Goal: Task Accomplishment & Management: Manage account settings

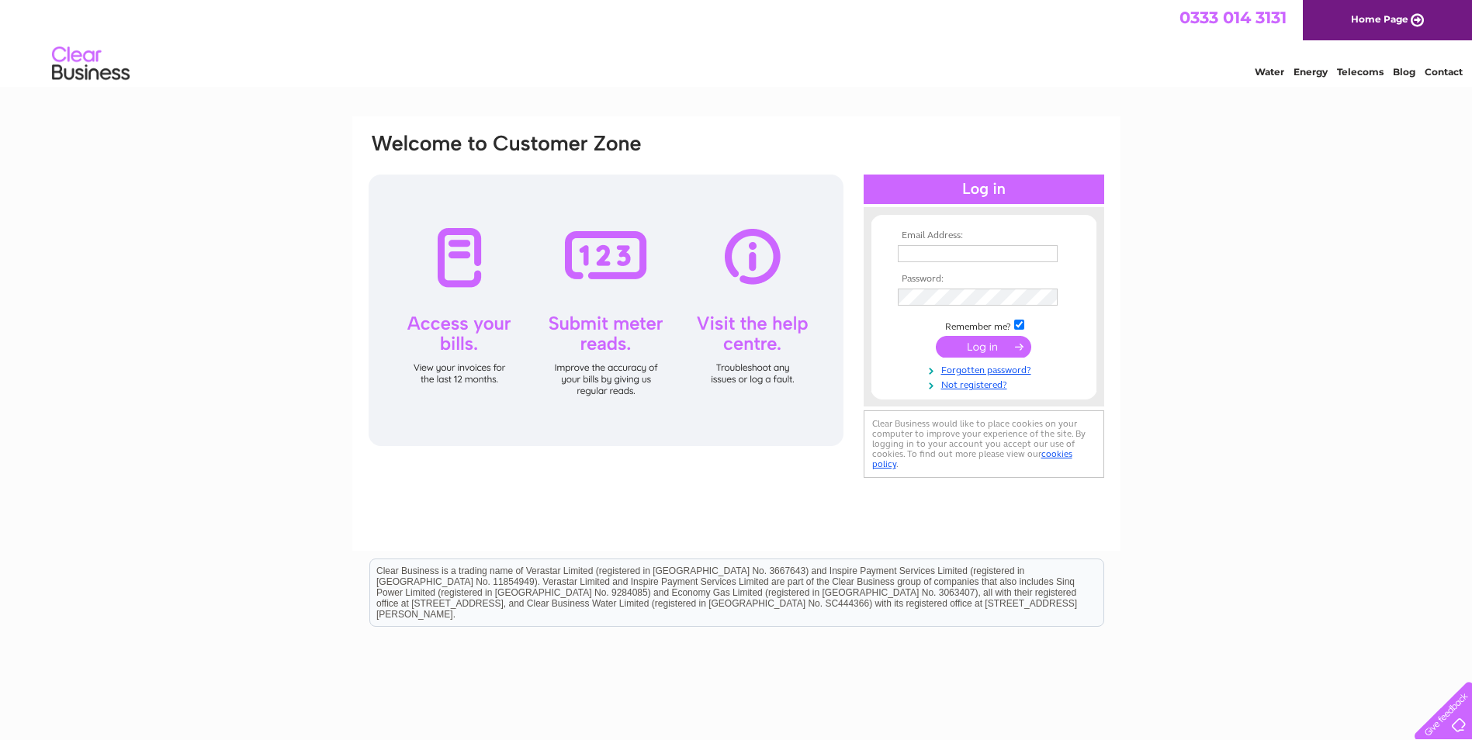
type input "dental.gdp00594@nhs.scot"
click at [996, 349] on input "submit" at bounding box center [983, 347] width 95 height 22
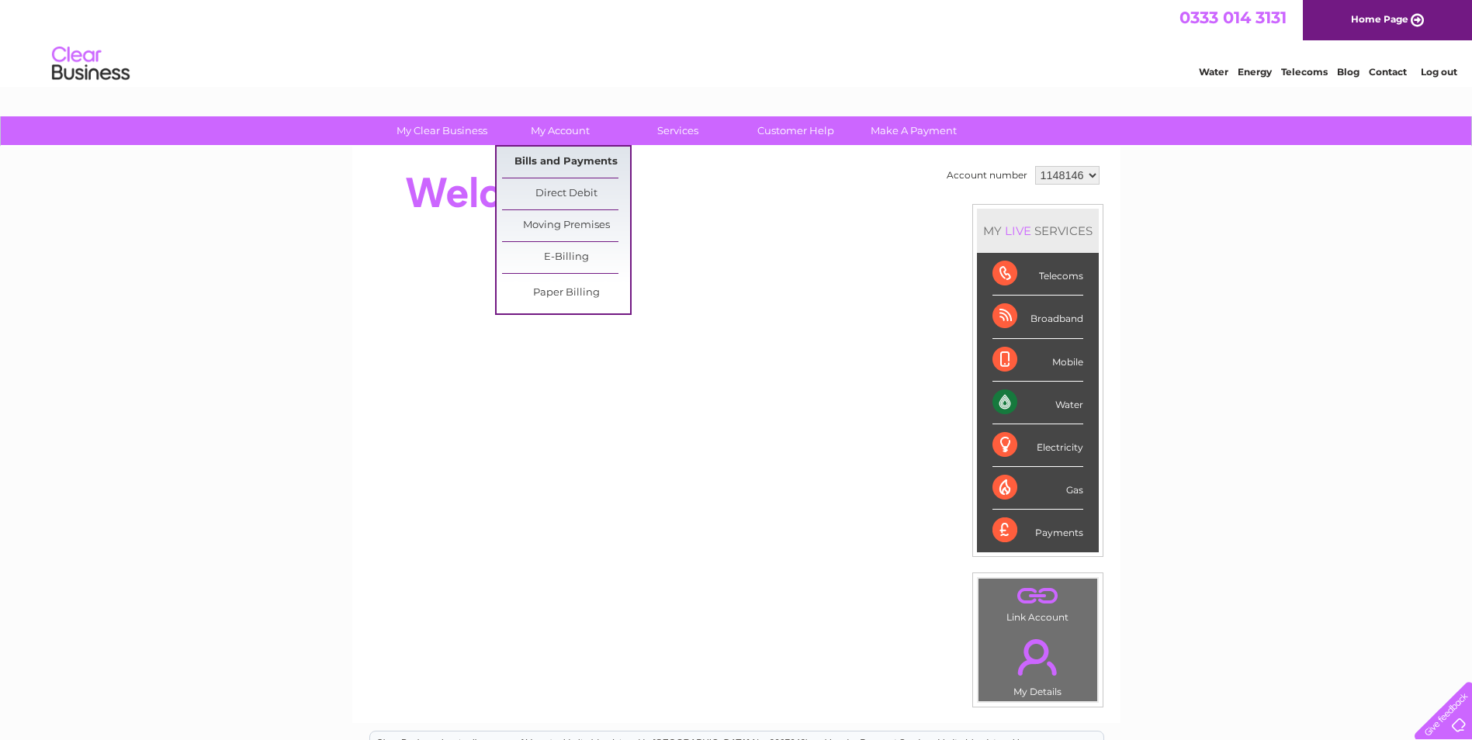
click at [580, 158] on link "Bills and Payments" at bounding box center [566, 162] width 128 height 31
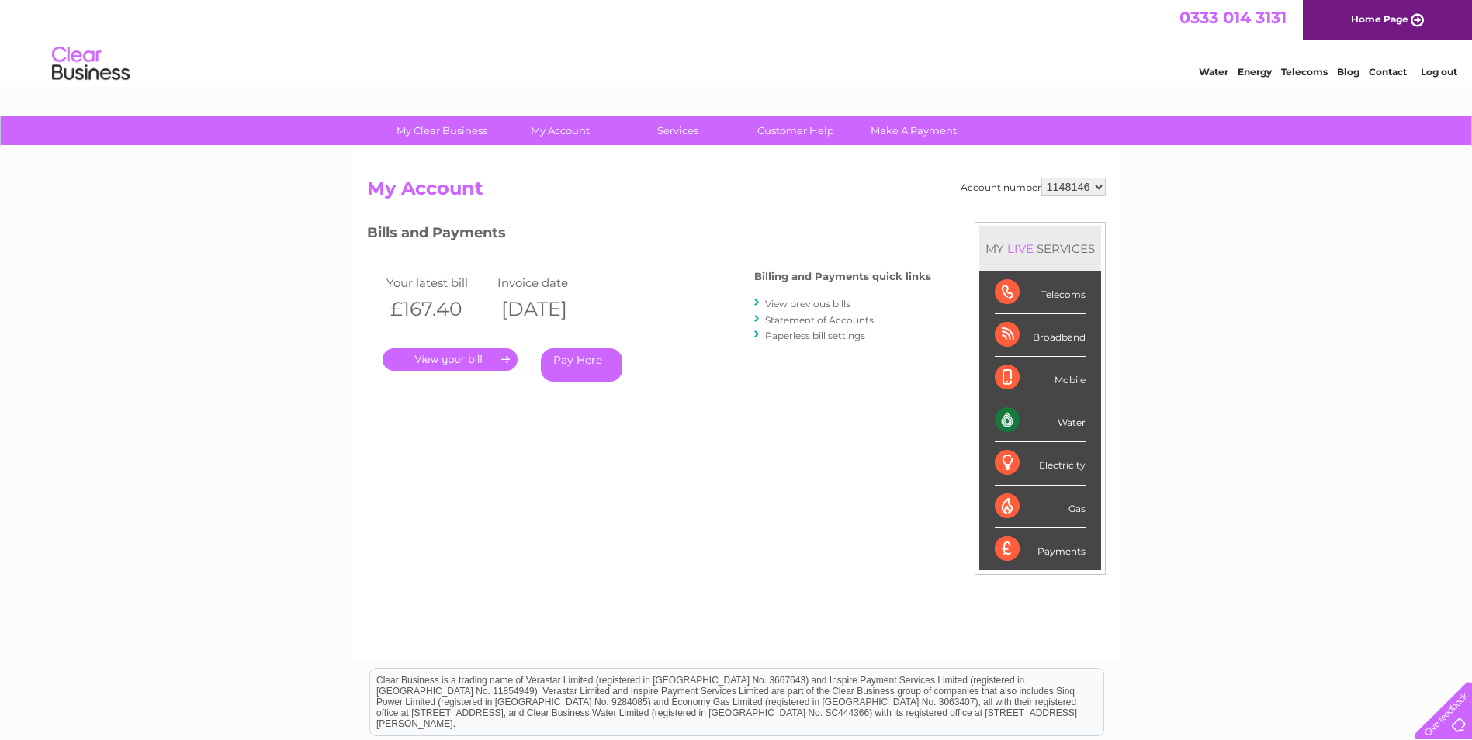
click at [474, 362] on link "." at bounding box center [450, 359] width 135 height 23
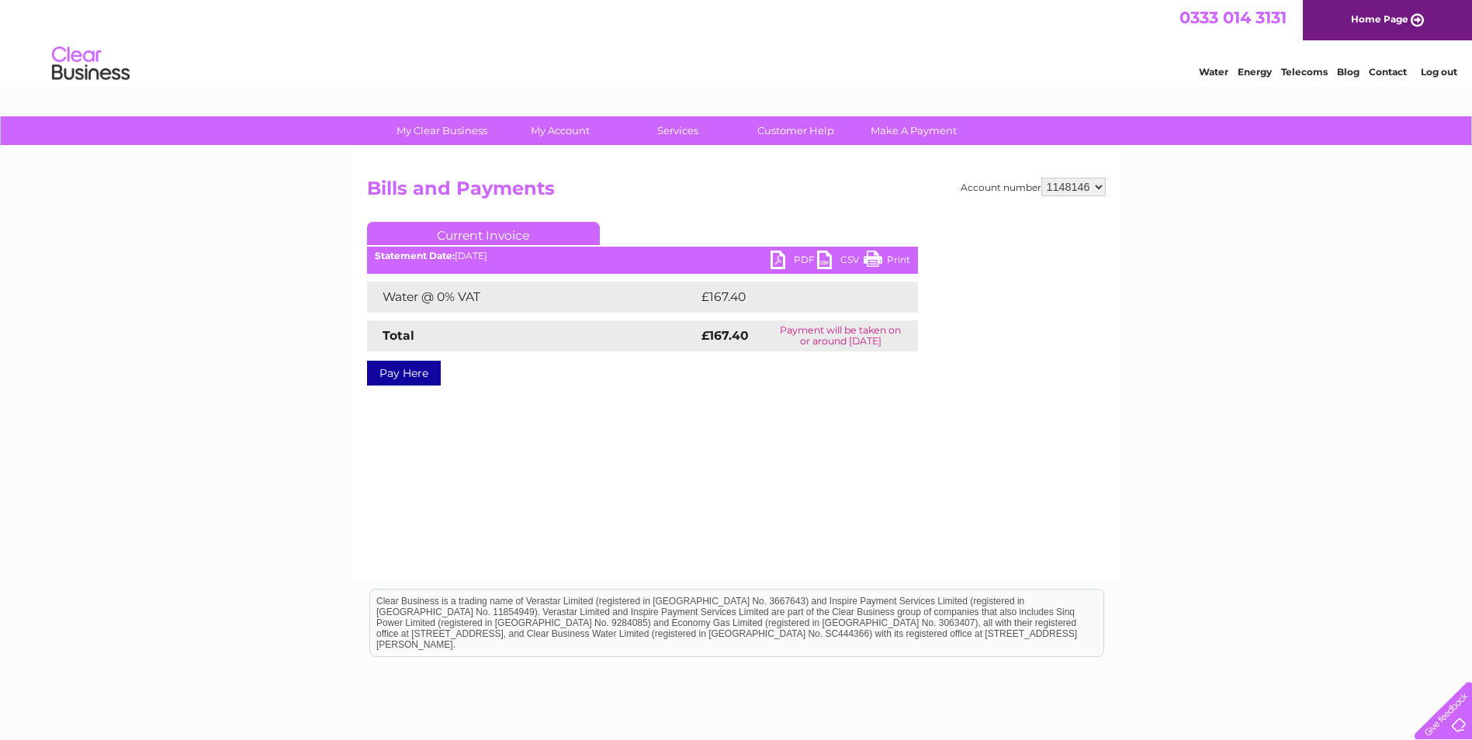
click at [875, 258] on link "Print" at bounding box center [887, 262] width 47 height 23
